Goal: Transaction & Acquisition: Download file/media

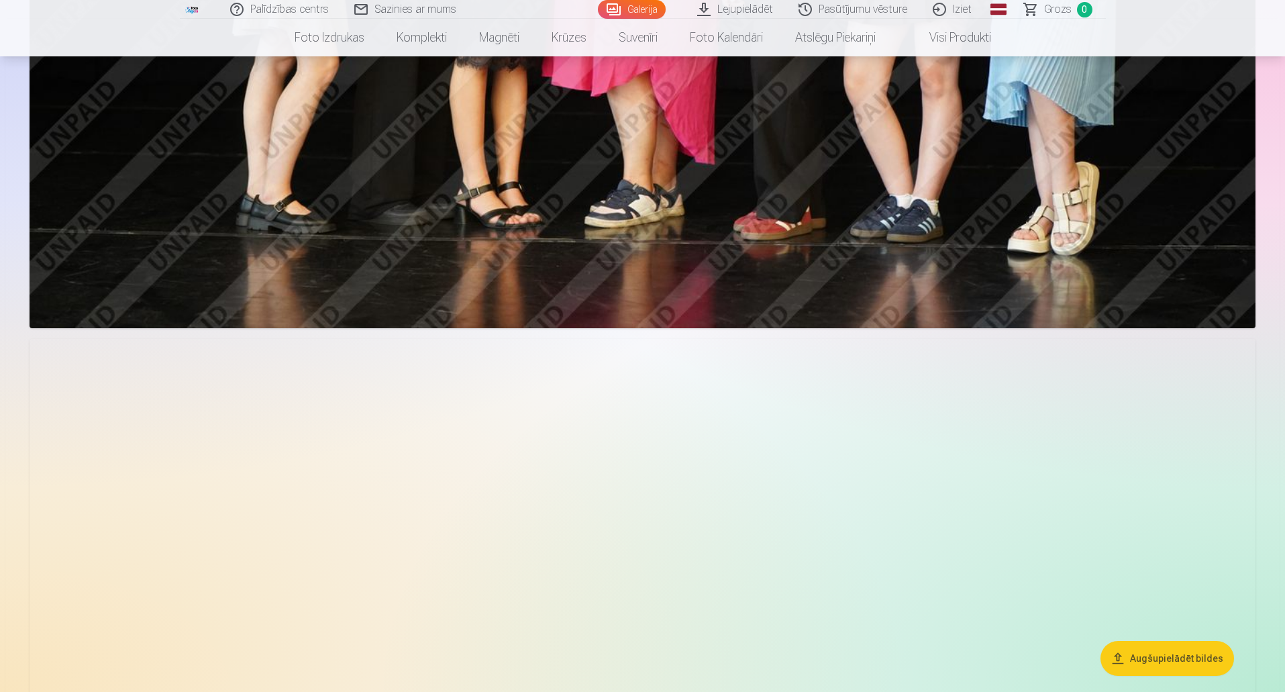
scroll to position [5784, 0]
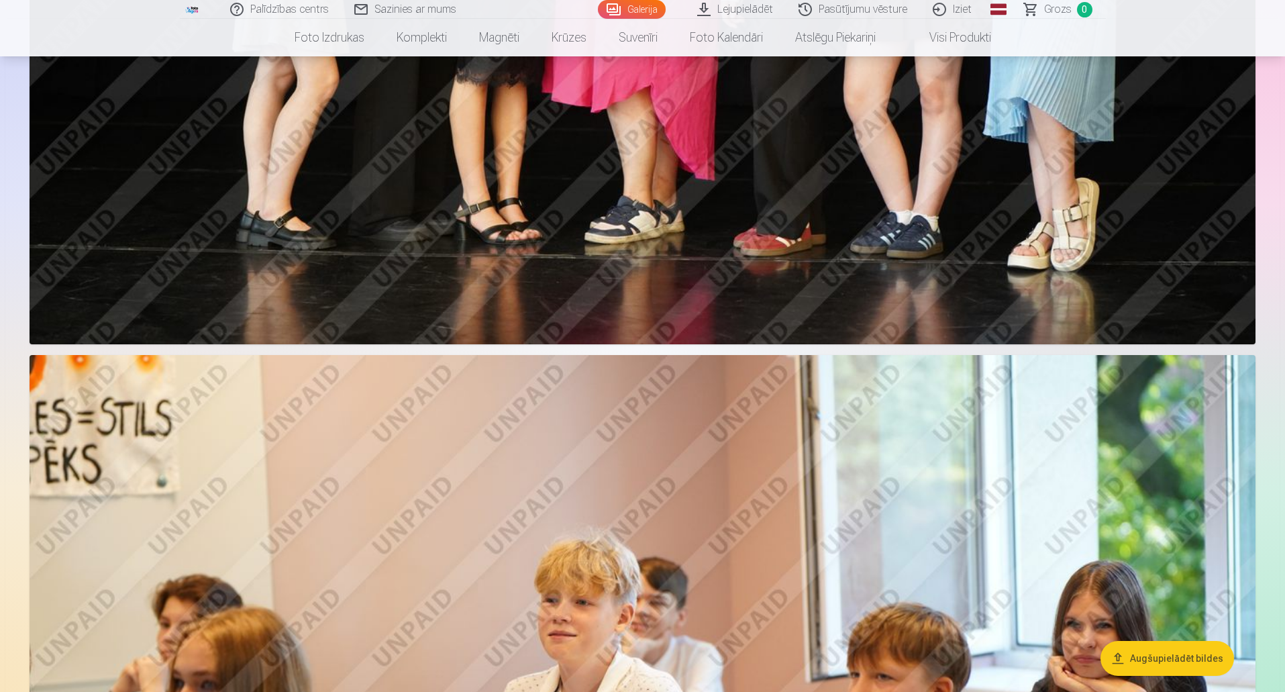
click at [737, 17] on link "Lejupielādēt" at bounding box center [735, 9] width 101 height 19
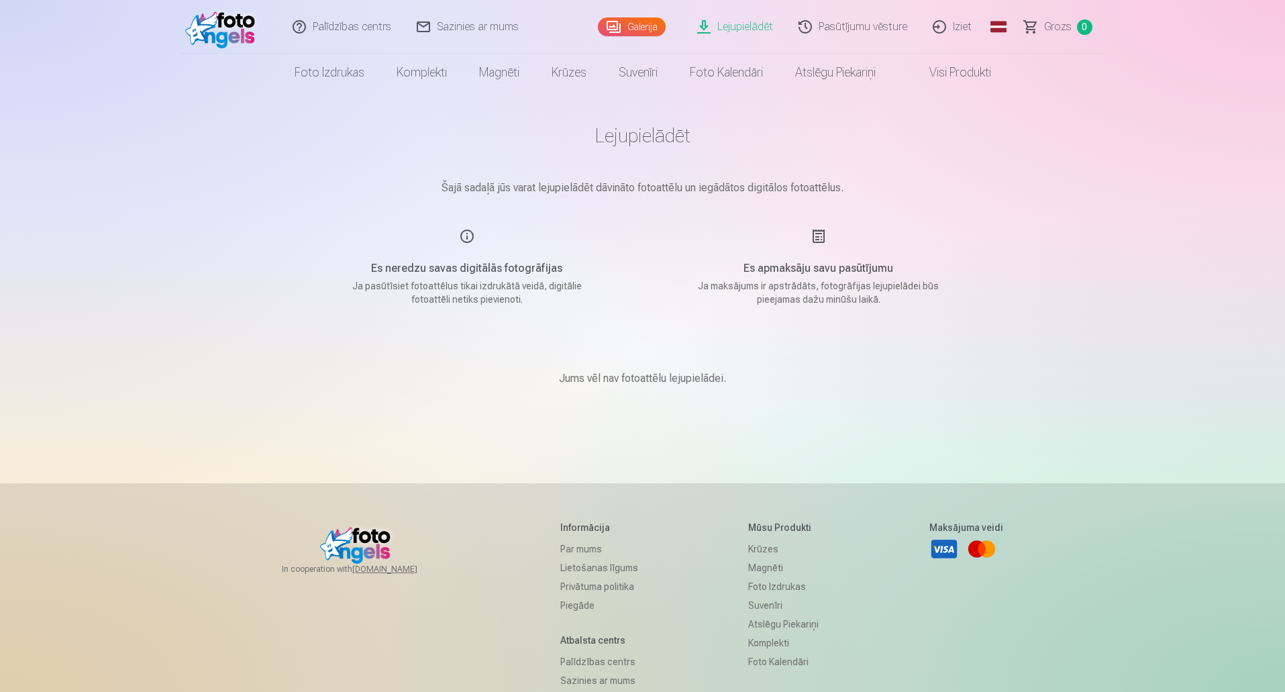
click at [642, 25] on link "Galerija" at bounding box center [632, 26] width 68 height 19
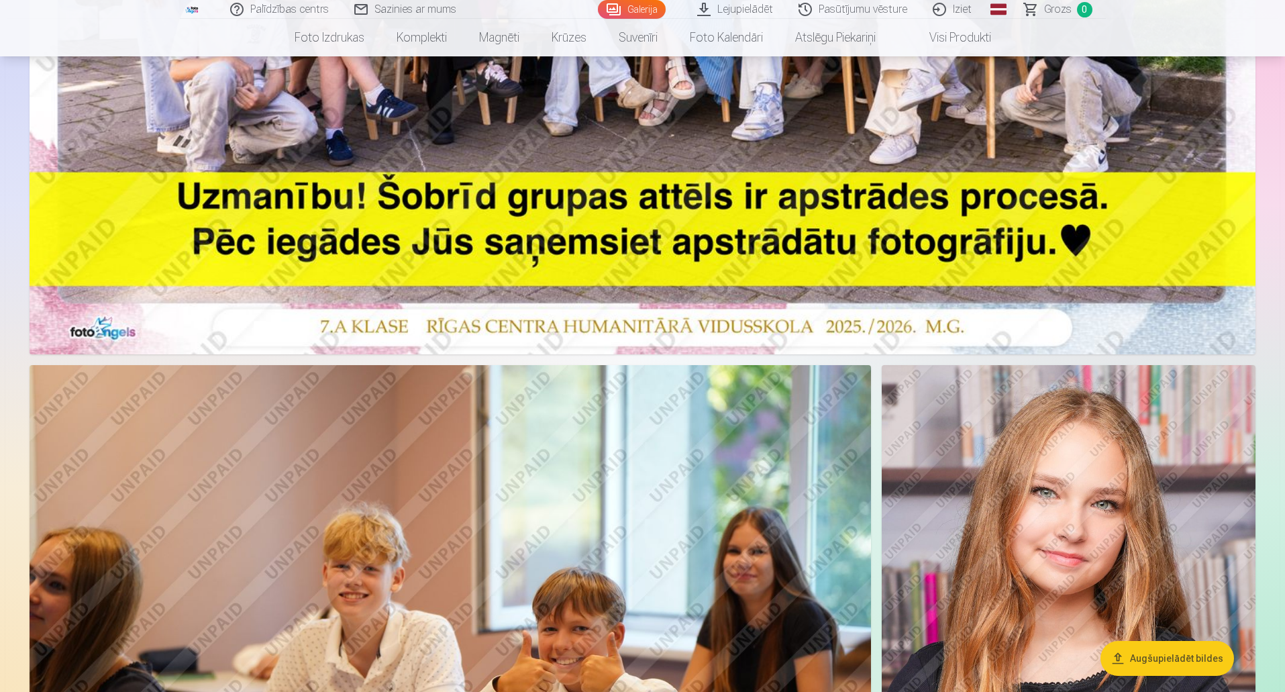
scroll to position [403, 0]
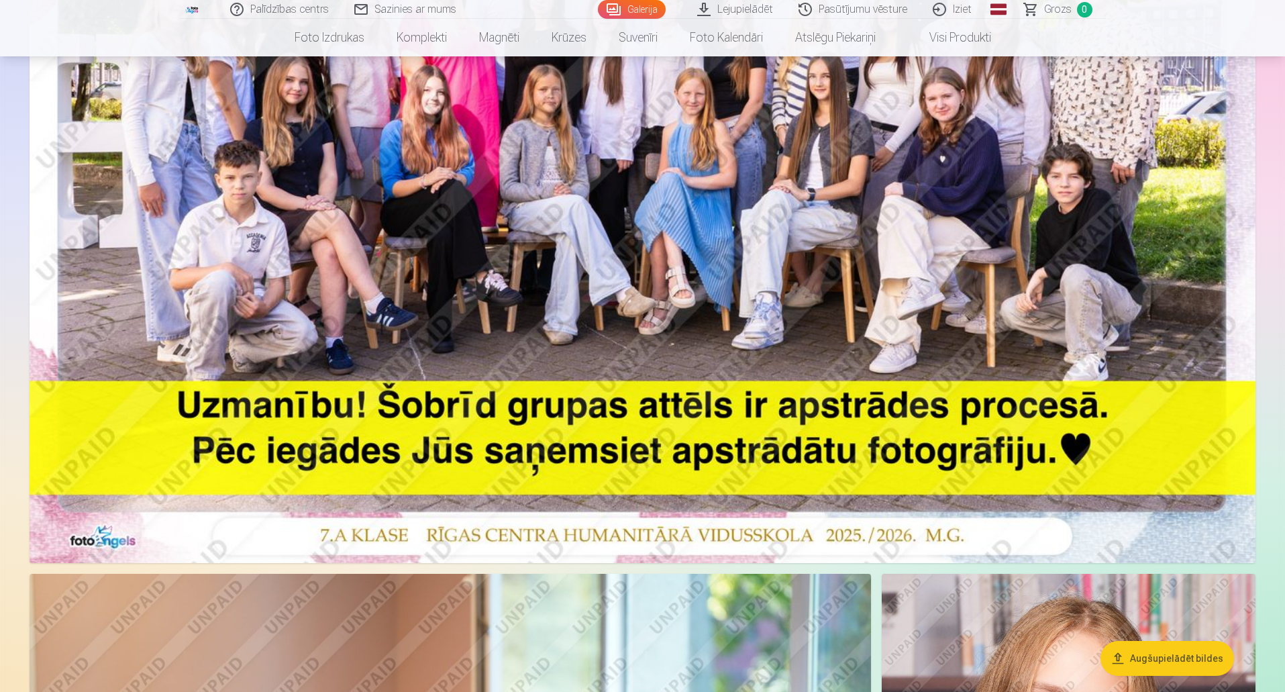
click at [734, 287] on img at bounding box center [643, 154] width 1226 height 818
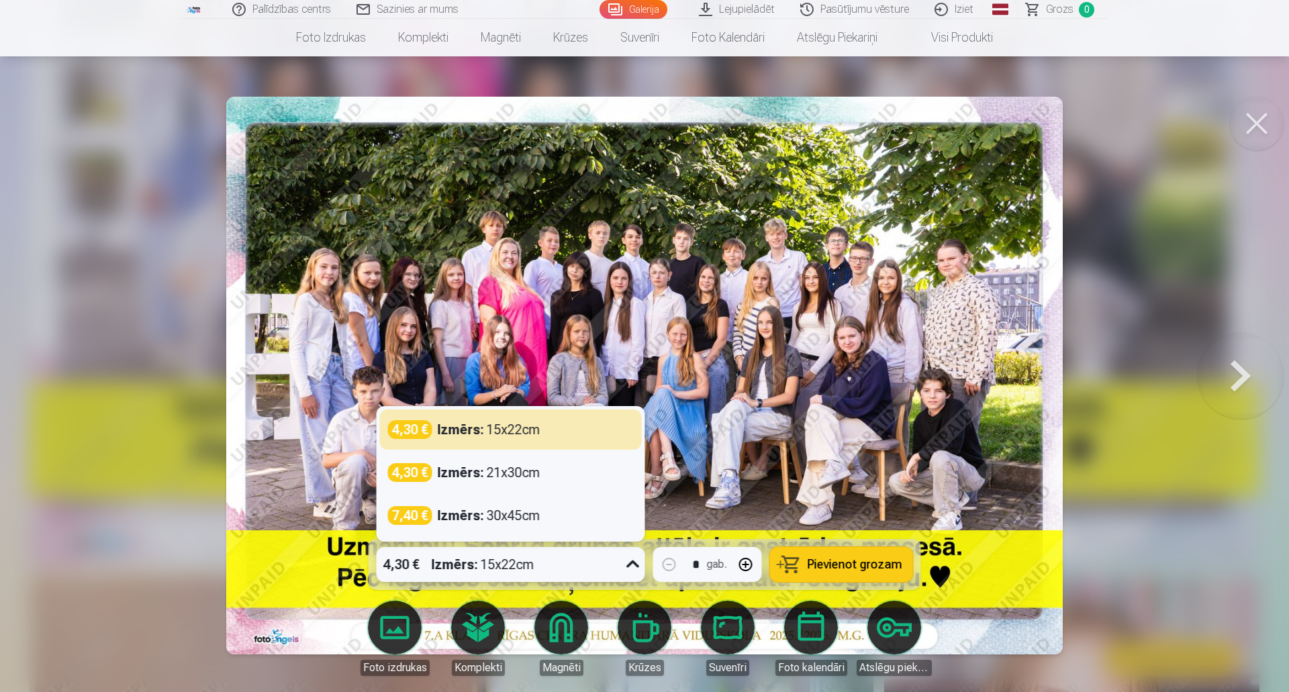
click at [633, 561] on icon at bounding box center [632, 564] width 21 height 21
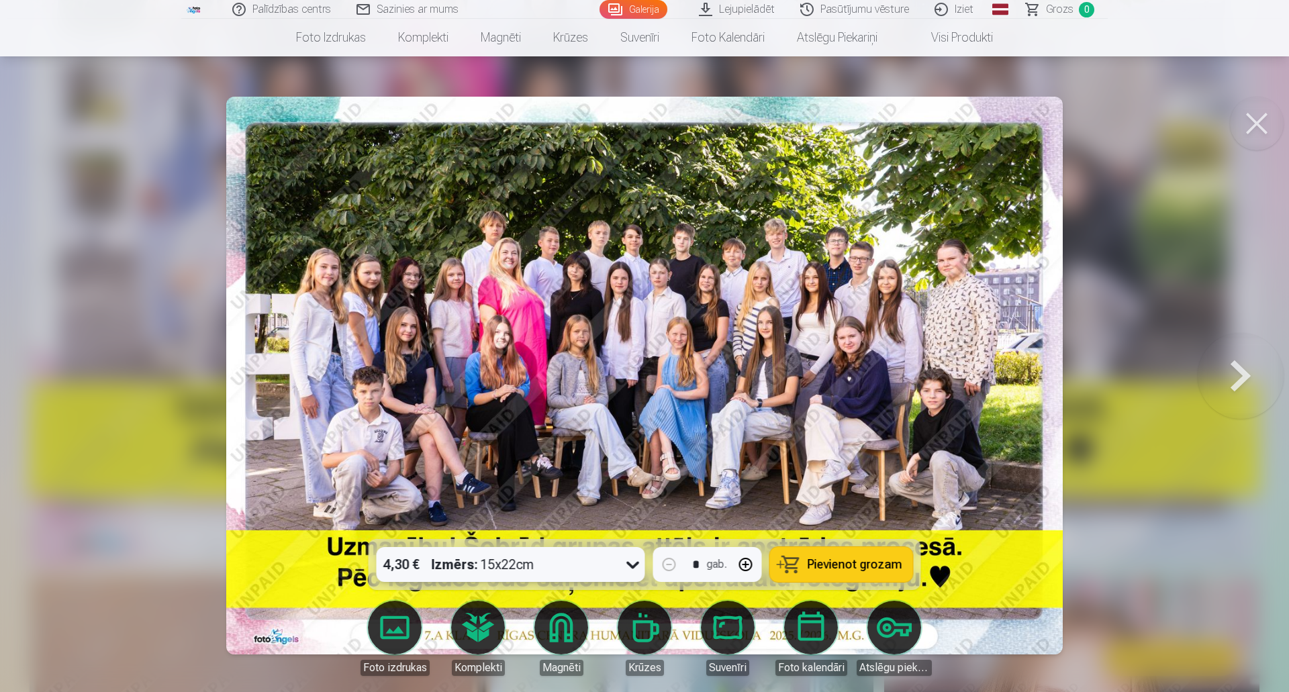
click at [633, 561] on icon at bounding box center [632, 564] width 21 height 21
click at [1258, 119] on button at bounding box center [1256, 124] width 54 height 54
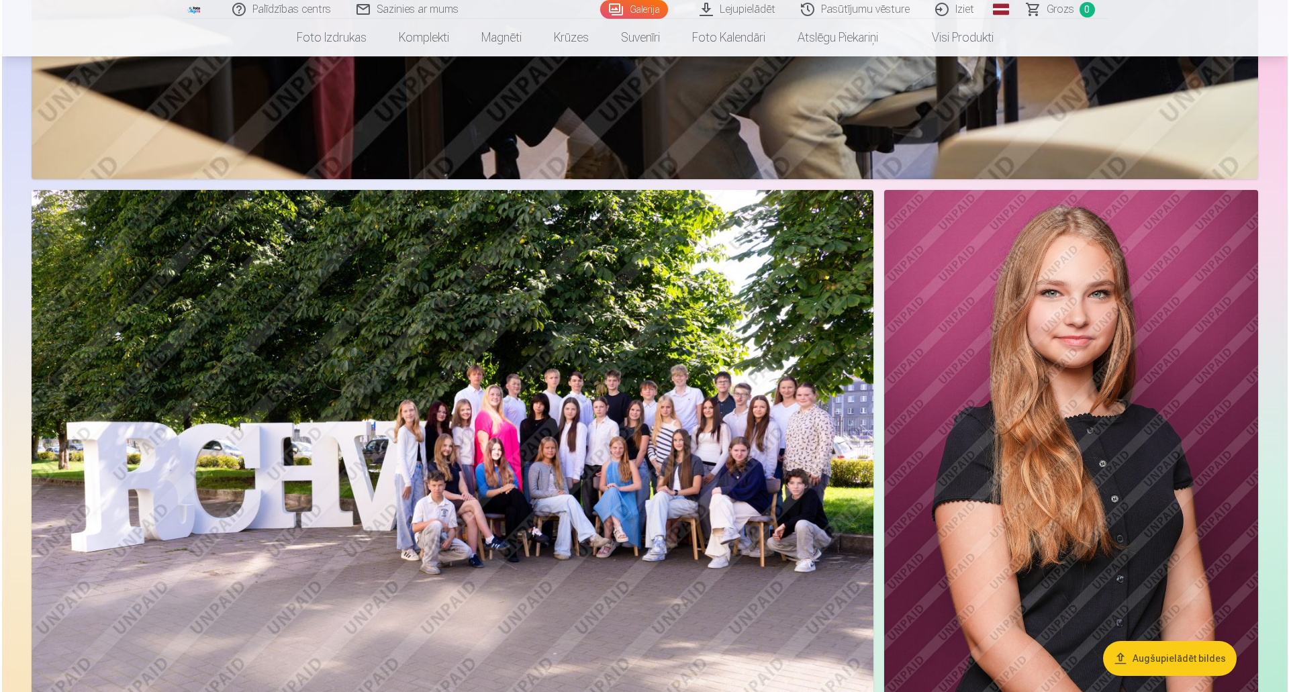
scroll to position [6980, 0]
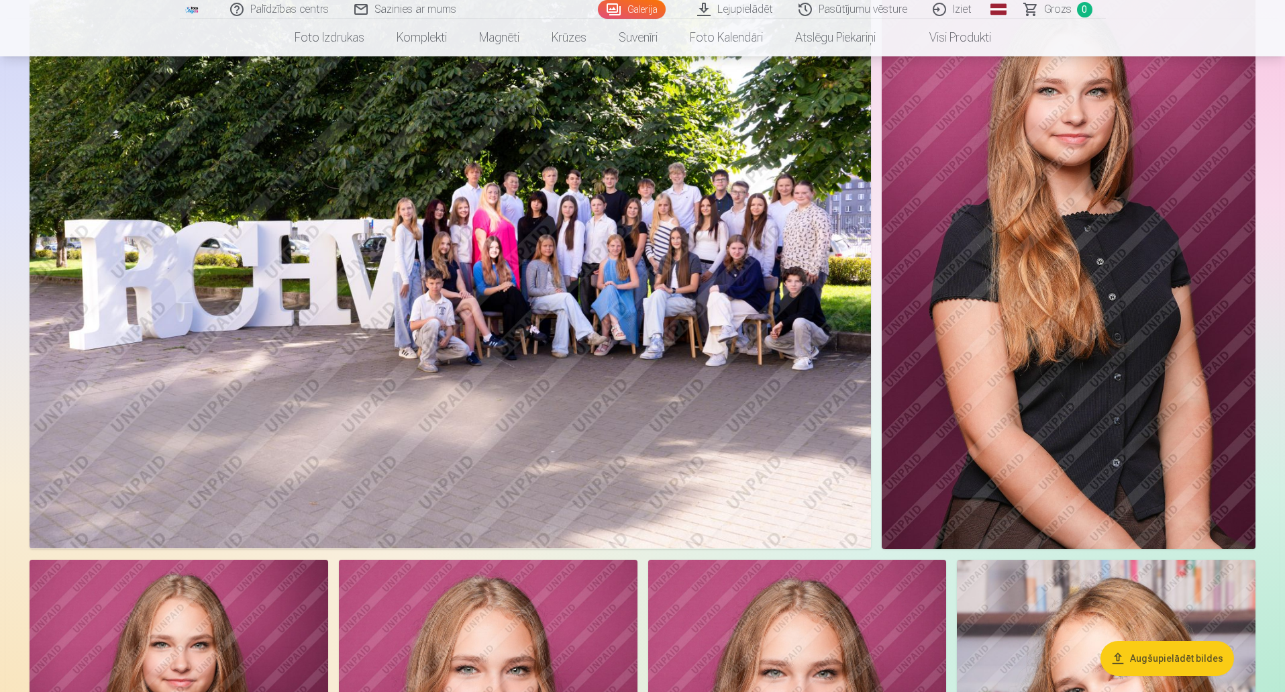
click at [472, 243] on img at bounding box center [451, 268] width 842 height 561
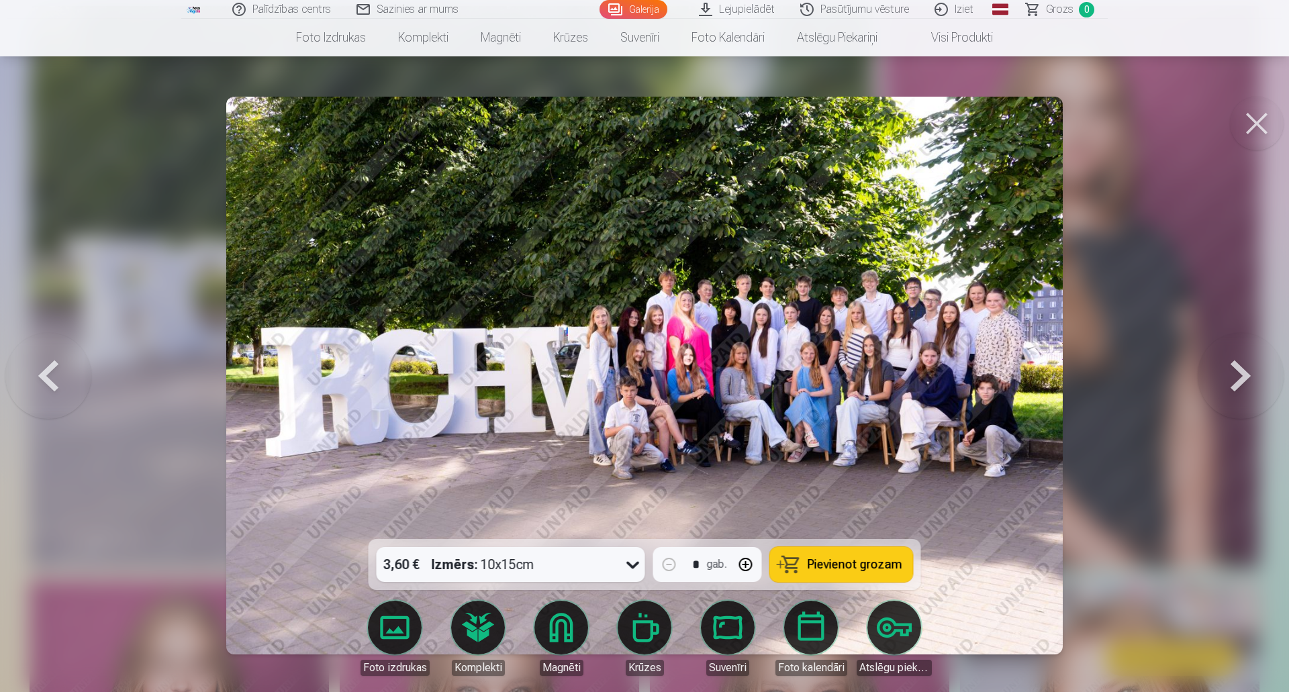
click at [631, 357] on img at bounding box center [644, 376] width 837 height 558
click at [1257, 115] on button at bounding box center [1256, 124] width 54 height 54
